Goal: Check status: Check status

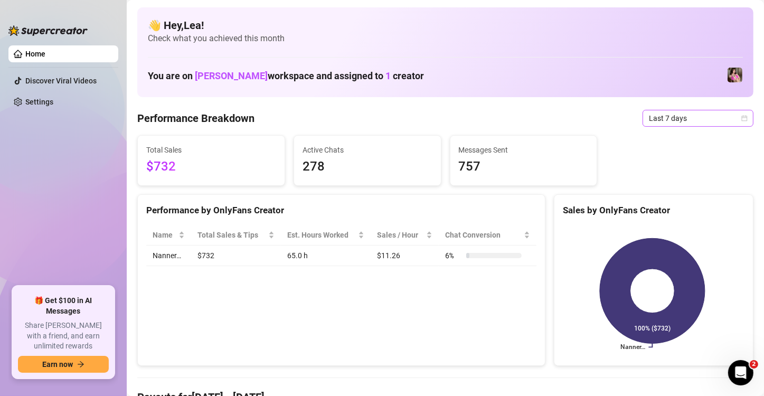
click at [734, 114] on span "Last 7 days" at bounding box center [698, 118] width 98 height 16
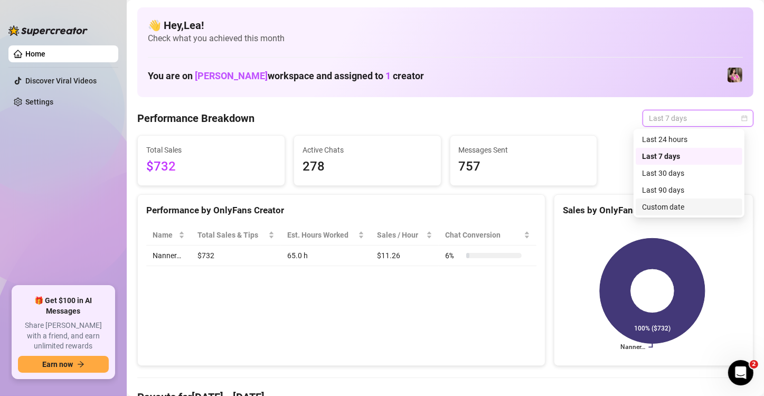
click at [659, 209] on div "Custom date" at bounding box center [689, 207] width 94 height 12
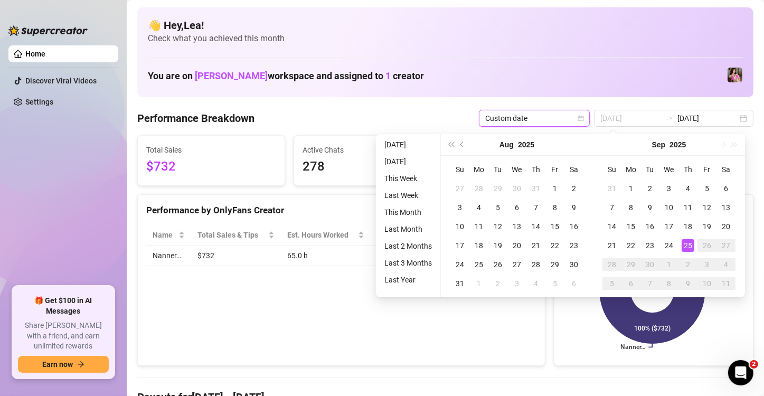
type input "[DATE]"
click at [686, 246] on div "25" at bounding box center [688, 245] width 13 height 13
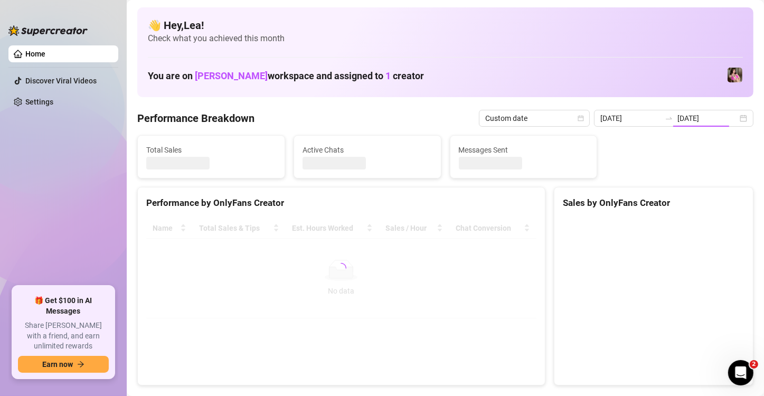
type input "[DATE]"
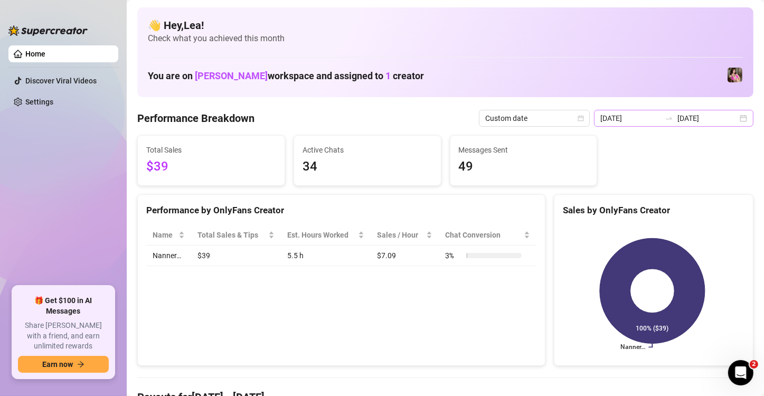
click at [735, 116] on div "[DATE] [DATE]" at bounding box center [674, 118] width 160 height 17
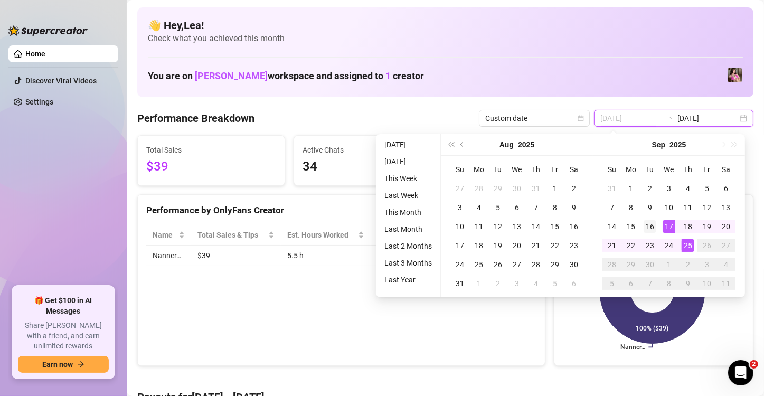
type input "[DATE]"
click at [648, 224] on div "16" at bounding box center [650, 226] width 13 height 13
type input "[DATE]"
click at [696, 245] on td "25" at bounding box center [688, 245] width 19 height 19
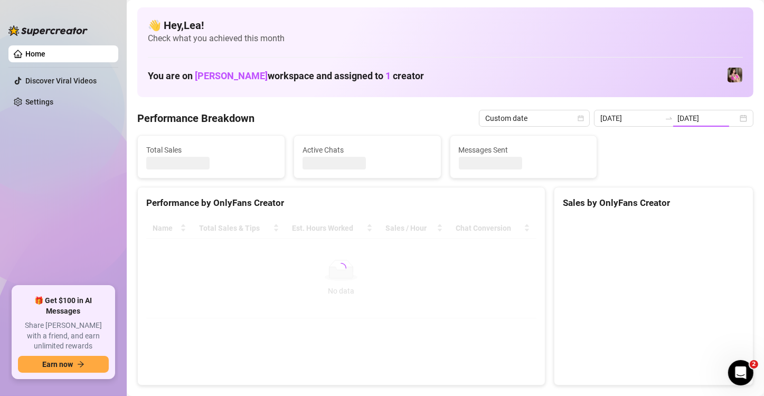
type input "[DATE]"
